Goal: Navigation & Orientation: Find specific page/section

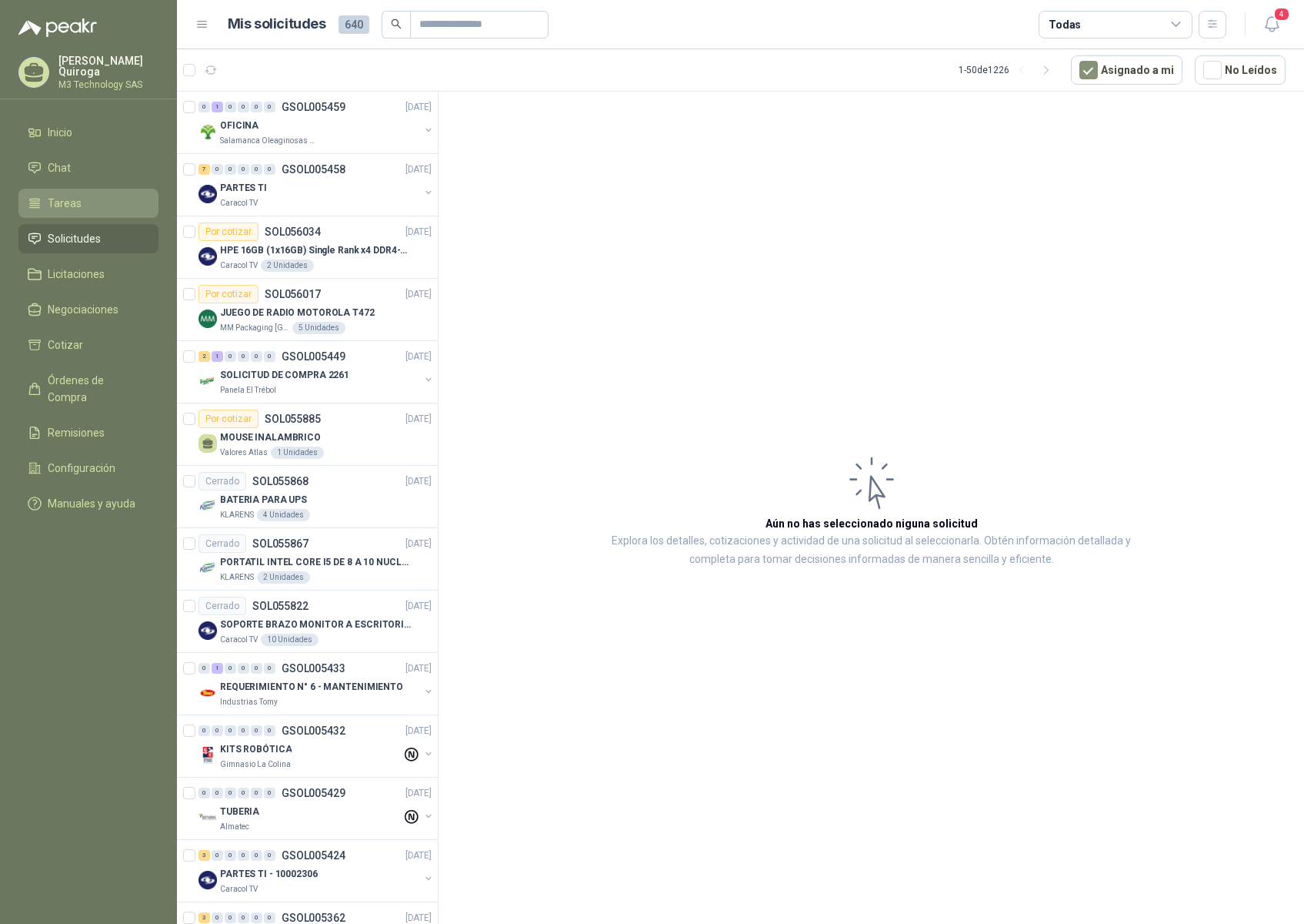
click at [61, 202] on span "Tareas" at bounding box center [65, 203] width 34 height 17
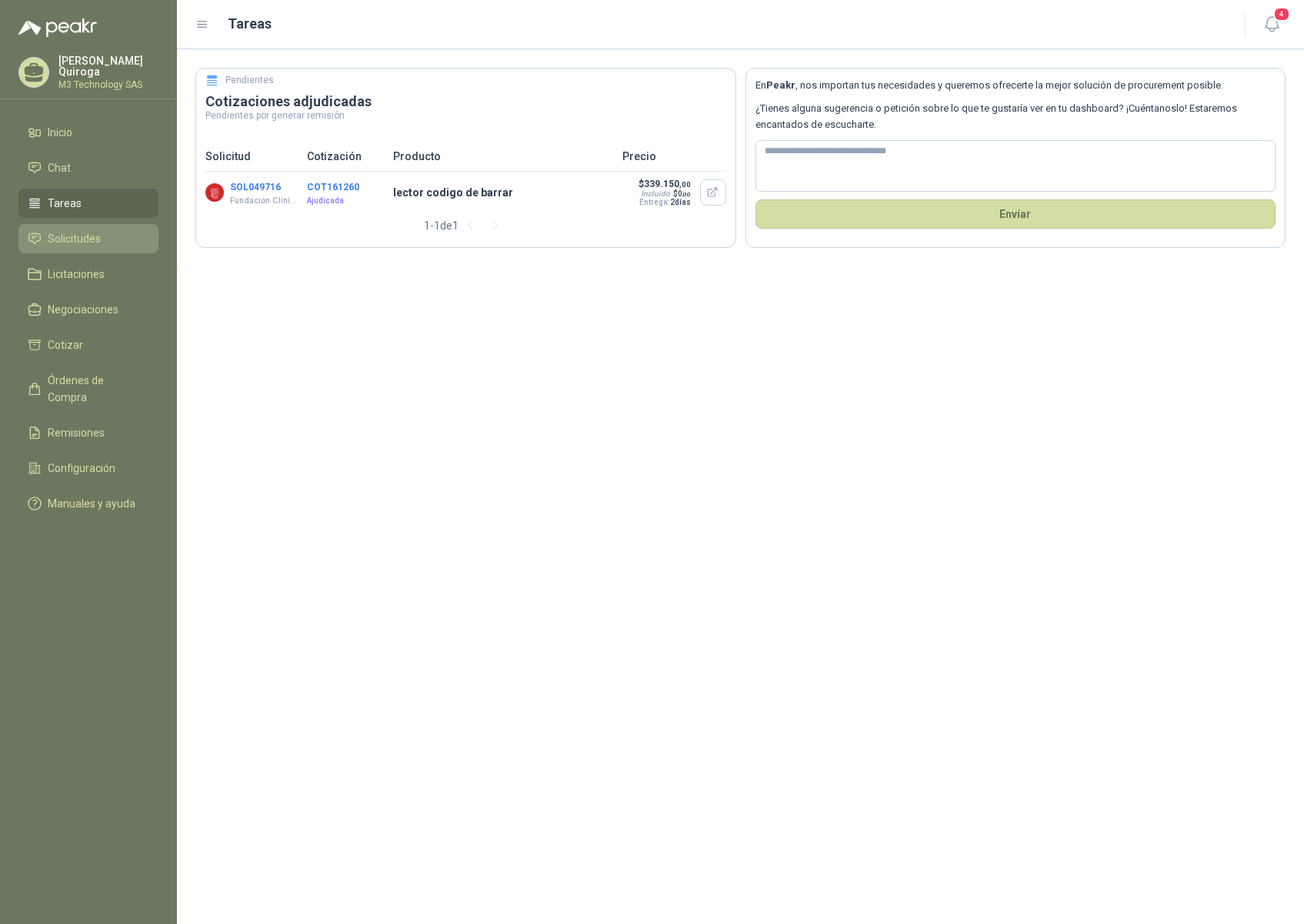
click at [88, 234] on span "Solicitudes" at bounding box center [74, 238] width 53 height 17
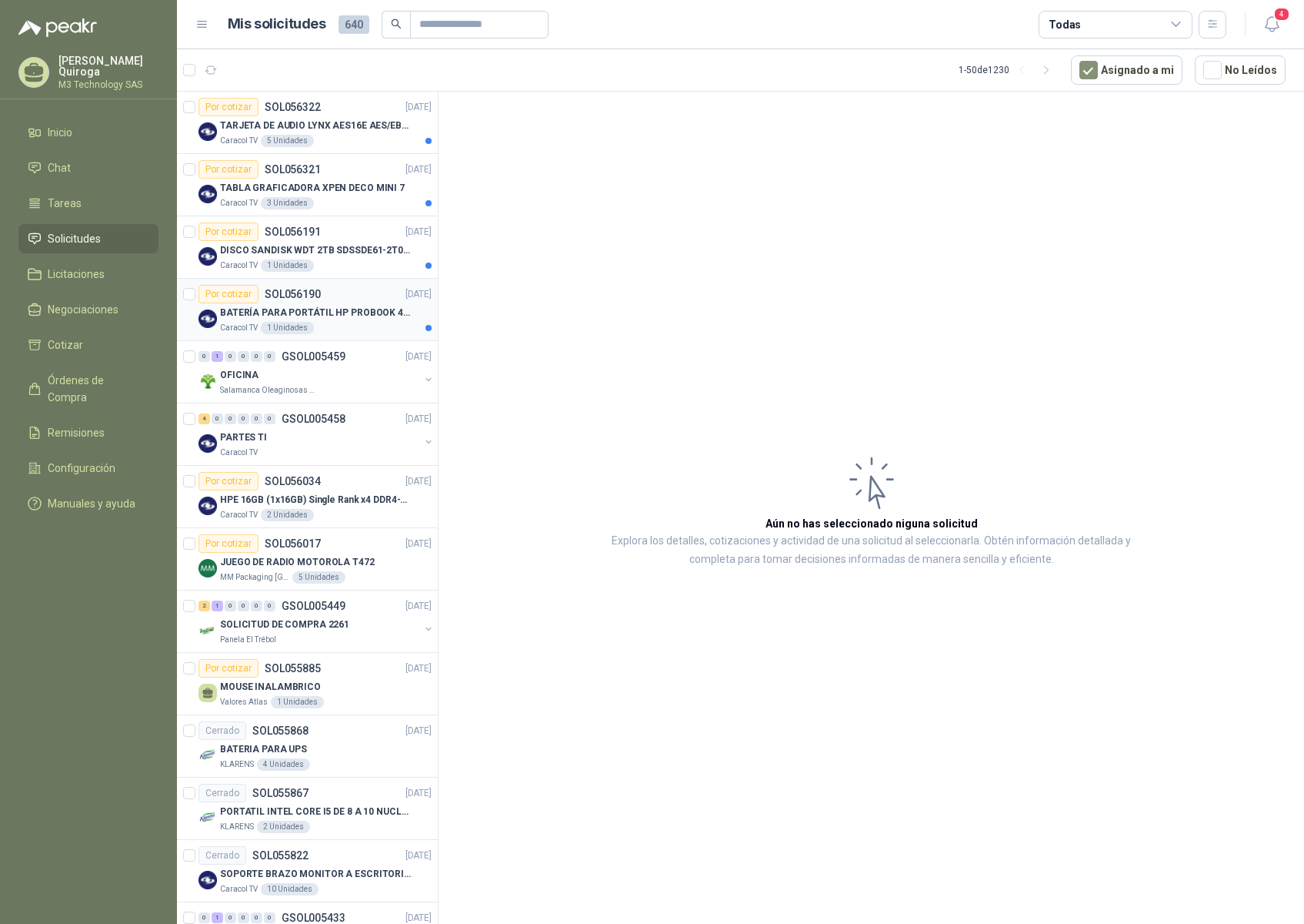
click at [373, 292] on div "Por cotizar SOL056190 [DATE]" at bounding box center [315, 294] width 233 height 19
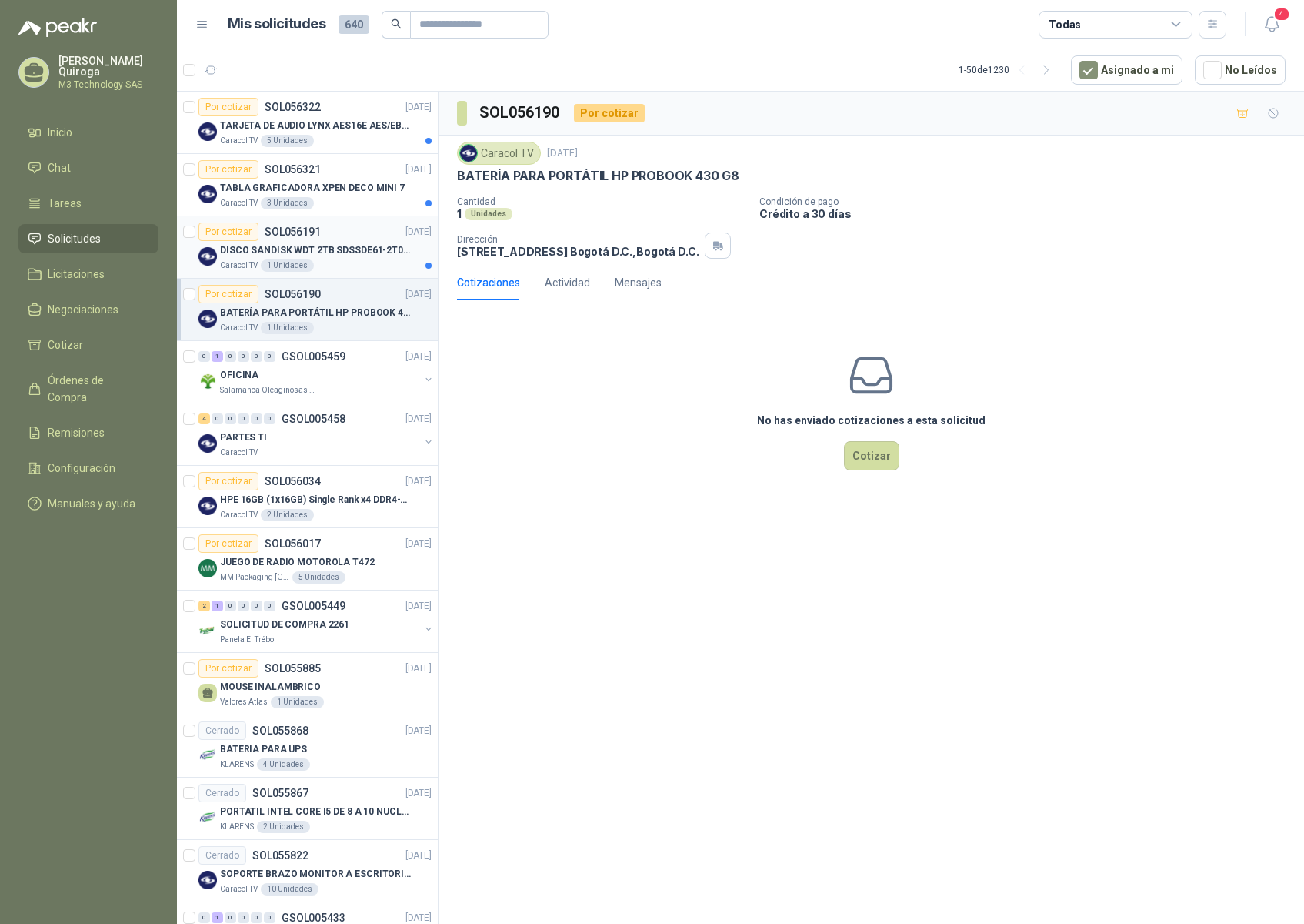
click at [356, 260] on div "Caracol TV 1 Unidades" at bounding box center [326, 266] width 212 height 13
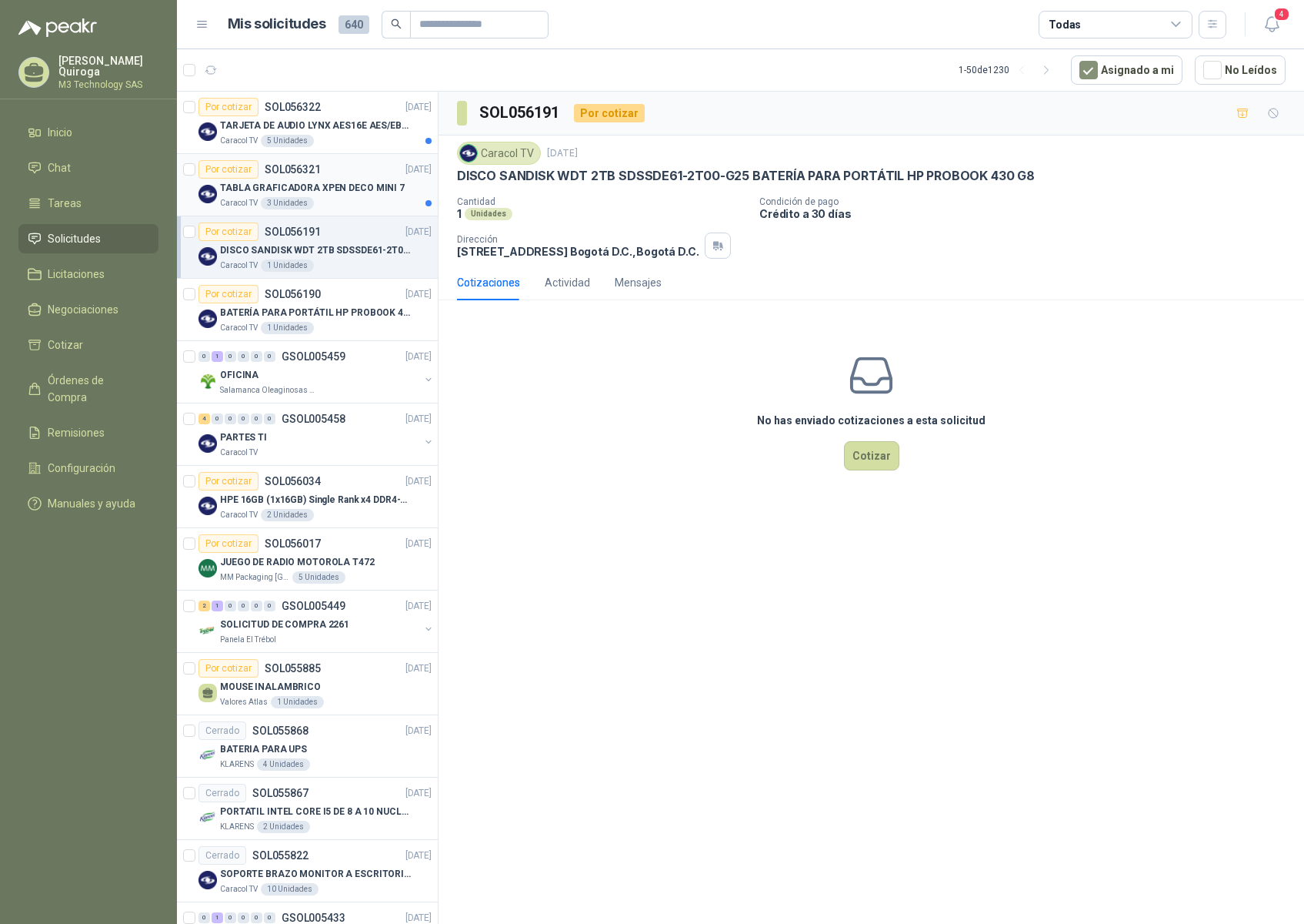
click at [366, 210] on article "Por cotizar SOL056321 [DATE] TABLA GRAFICADORA XPEN DECO MINI 7 Caracol TV 3 Un…" at bounding box center [308, 185] width 261 height 63
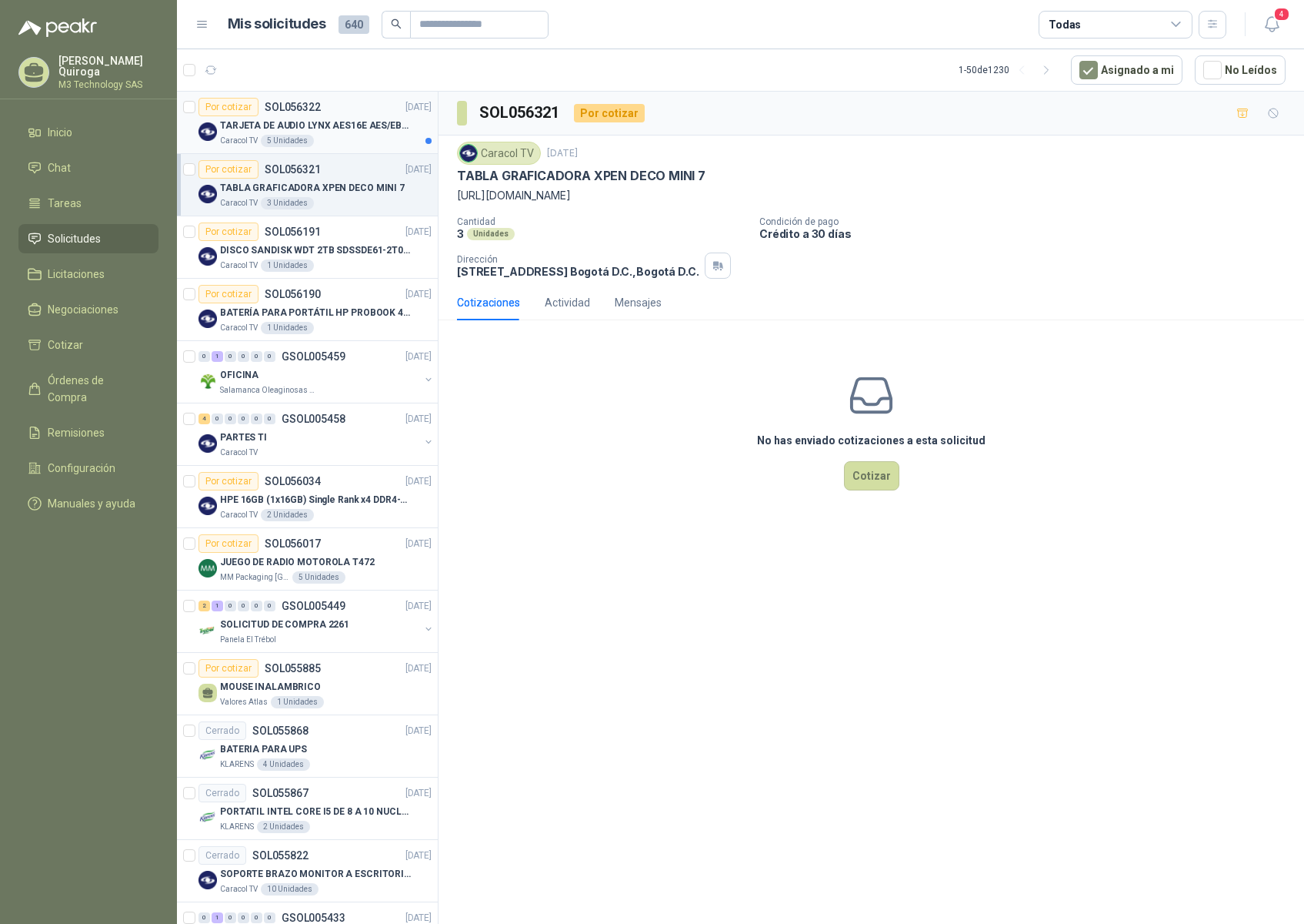
click at [362, 146] on div "Caracol TV 5 Unidades" at bounding box center [326, 140] width 212 height 13
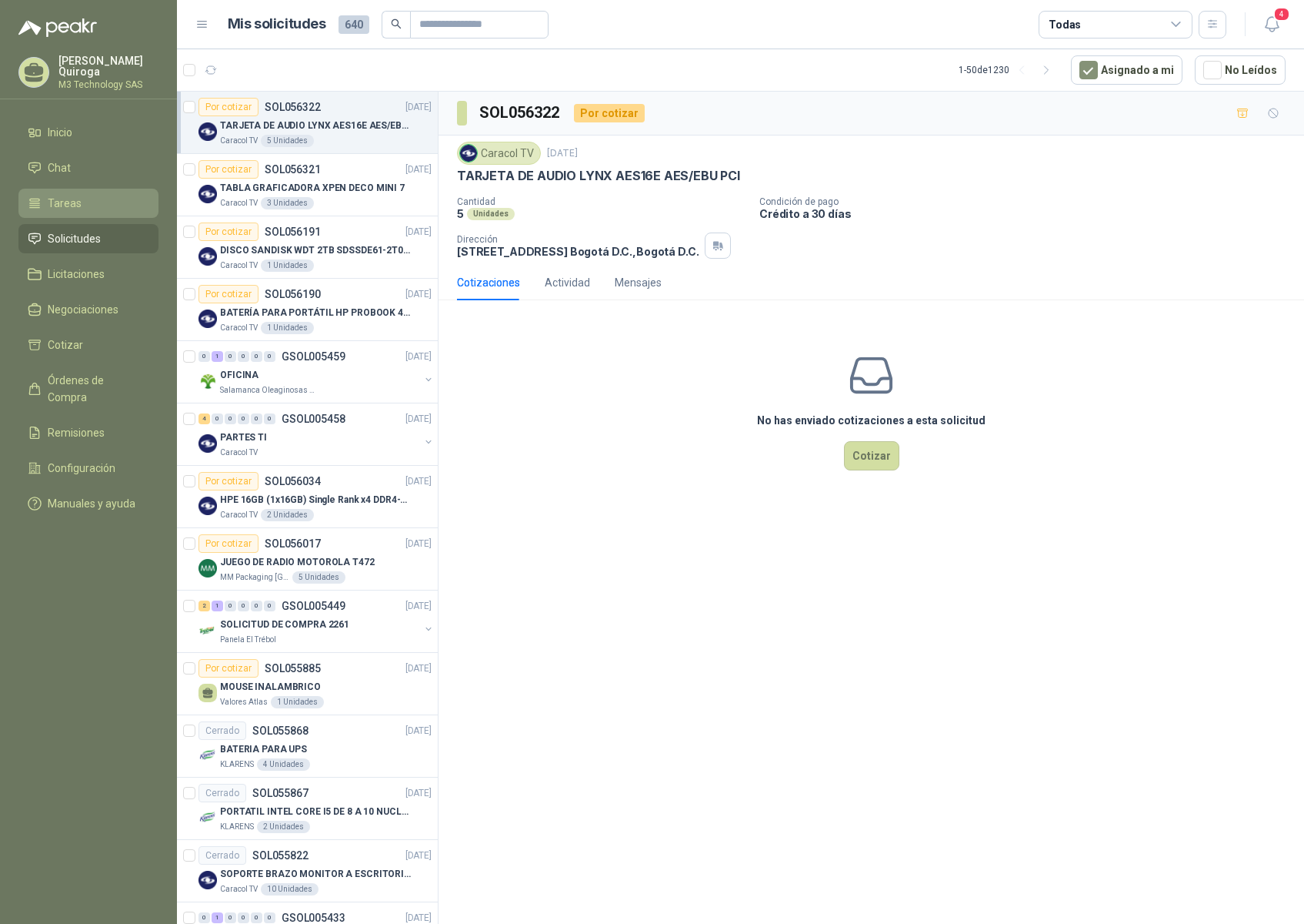
click at [77, 196] on span "Tareas" at bounding box center [65, 203] width 34 height 17
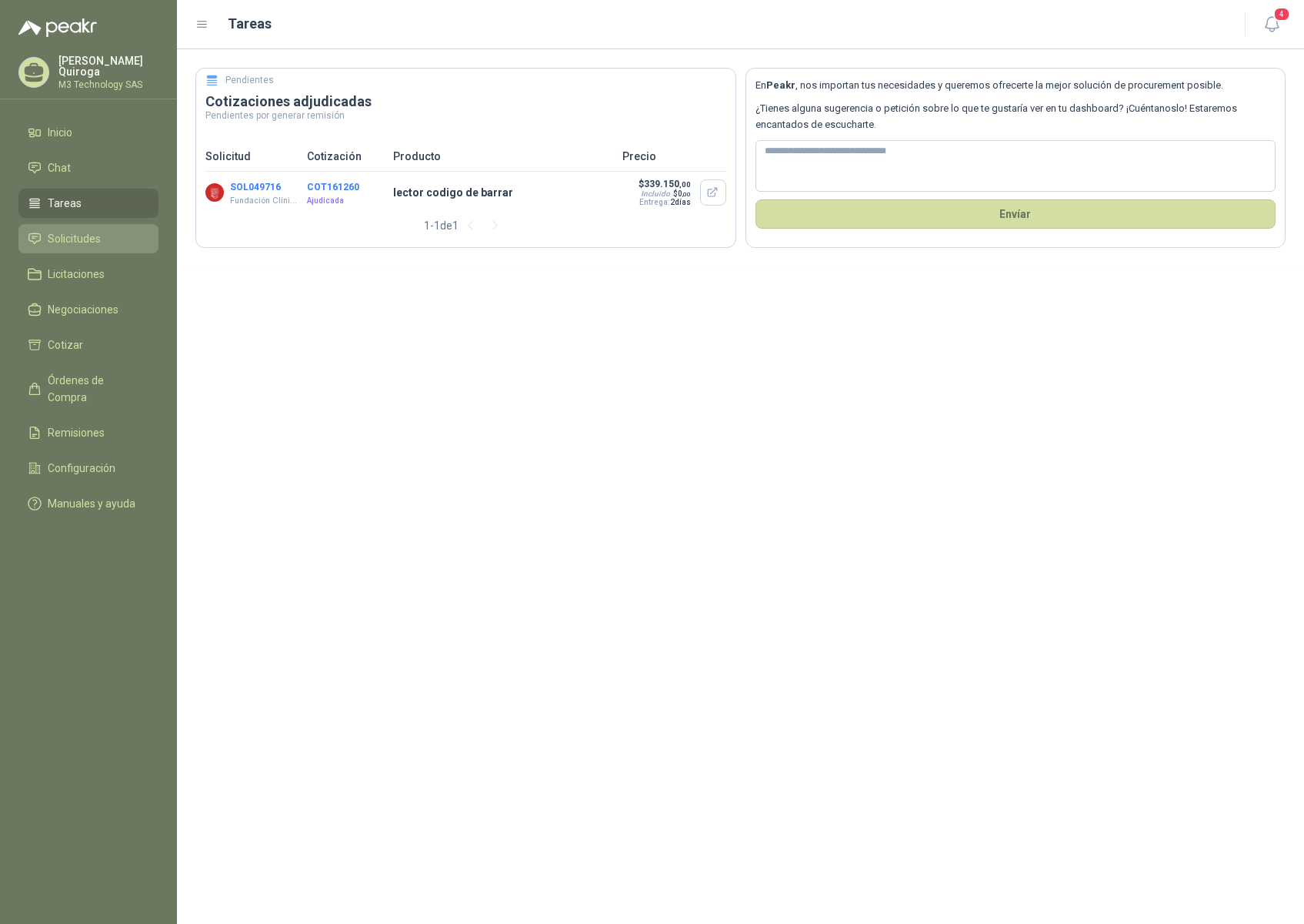
click at [88, 236] on span "Solicitudes" at bounding box center [74, 238] width 53 height 17
